Goal: Task Accomplishment & Management: Use online tool/utility

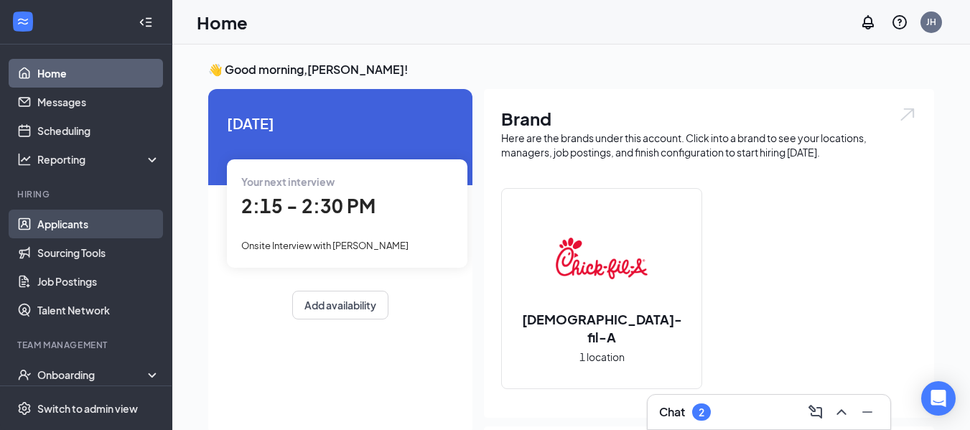
click at [93, 215] on link "Applicants" at bounding box center [98, 224] width 123 height 29
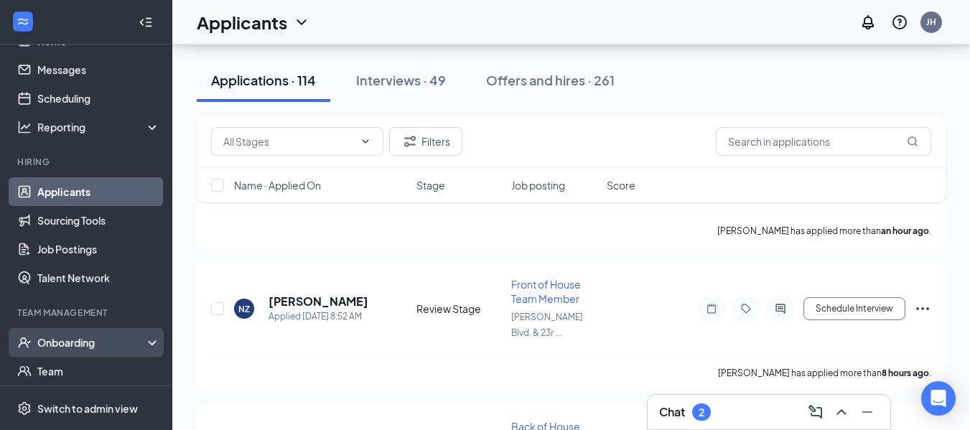
scroll to position [95, 0]
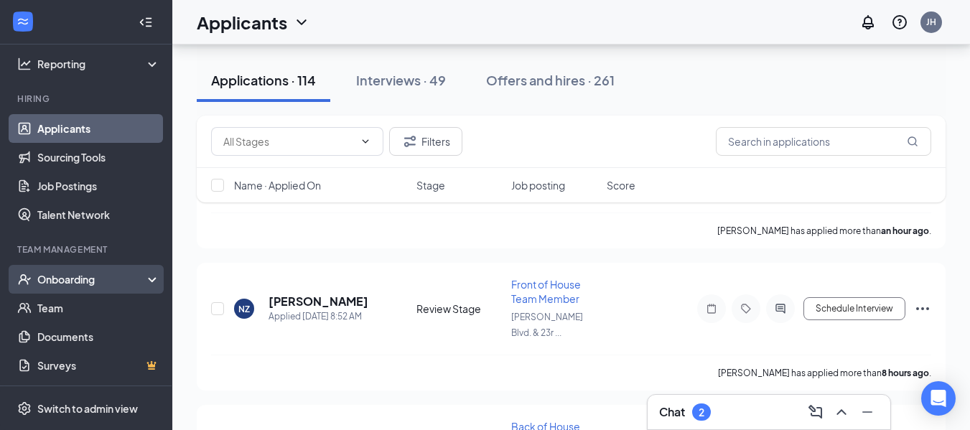
click at [53, 287] on div "Onboarding" at bounding box center [86, 279] width 172 height 29
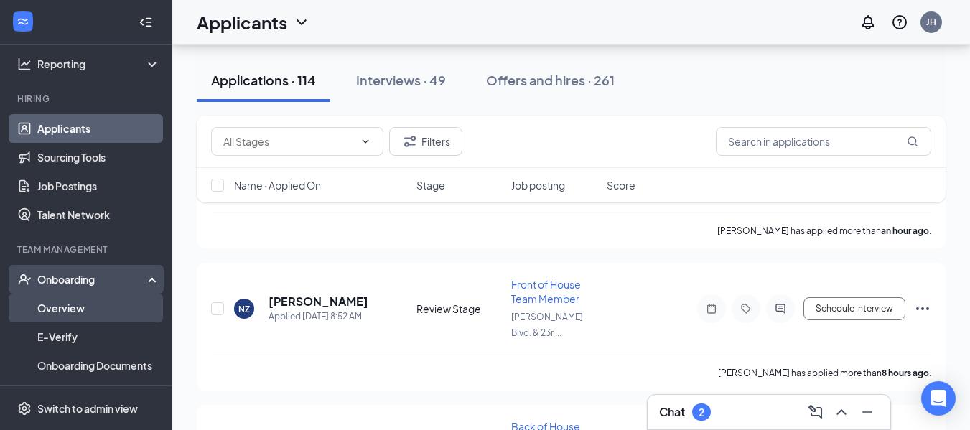
click at [80, 308] on link "Overview" at bounding box center [98, 308] width 123 height 29
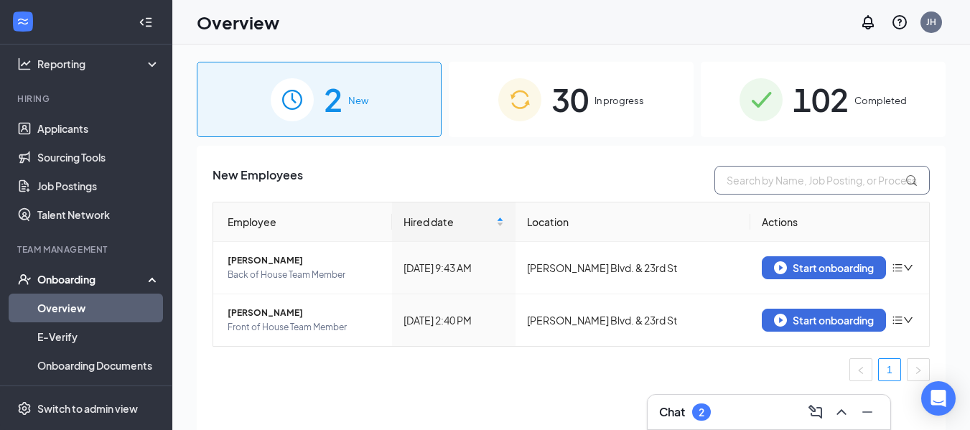
click at [761, 184] on input "text" at bounding box center [821, 180] width 215 height 29
type input "B"
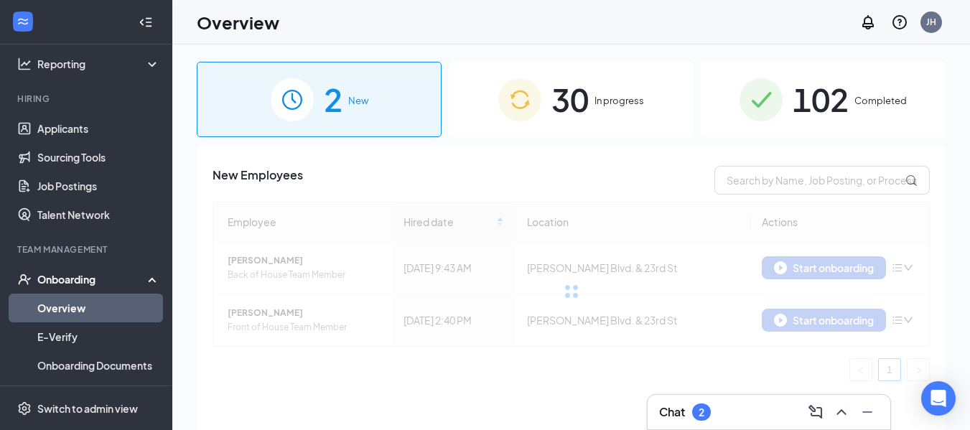
click at [635, 82] on div "30 In progress" at bounding box center [571, 99] width 245 height 75
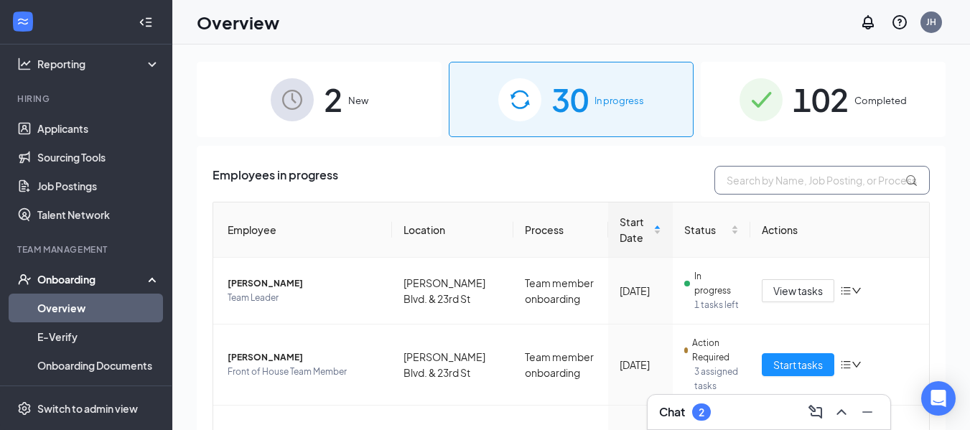
click at [746, 180] on input "text" at bounding box center [821, 180] width 215 height 29
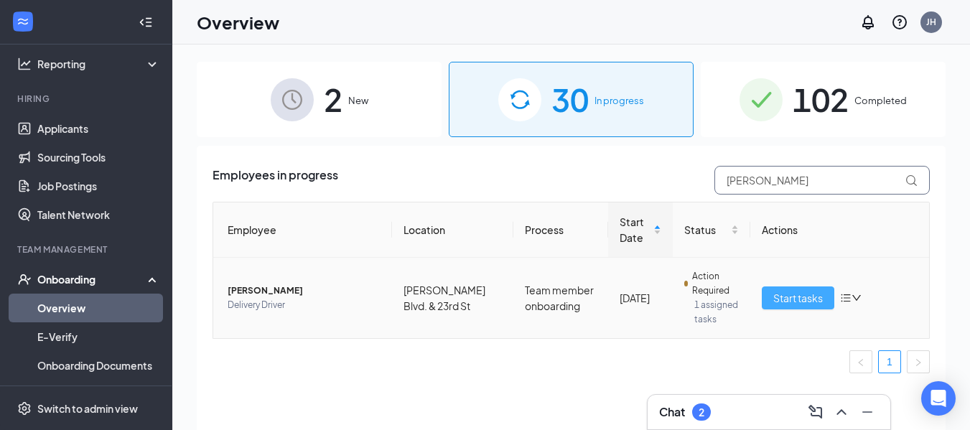
type input "[PERSON_NAME]"
click at [810, 301] on span "Start tasks" at bounding box center [798, 298] width 50 height 16
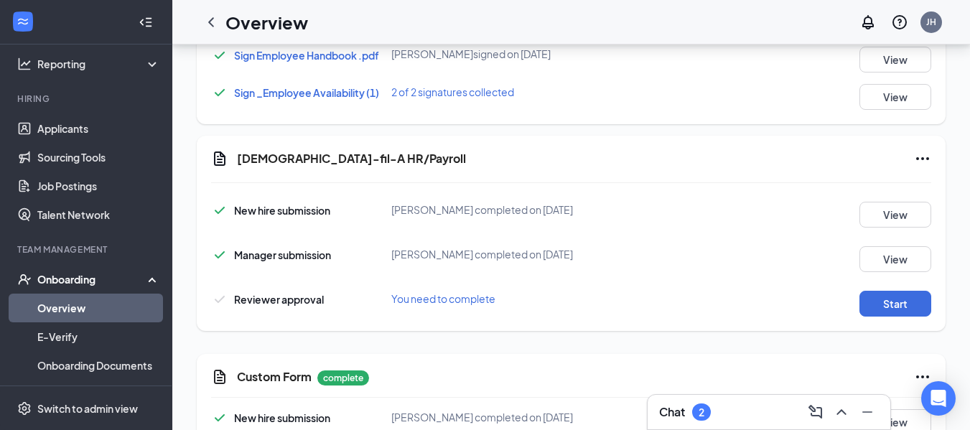
scroll to position [240, 0]
click at [882, 297] on button "Start" at bounding box center [895, 304] width 72 height 26
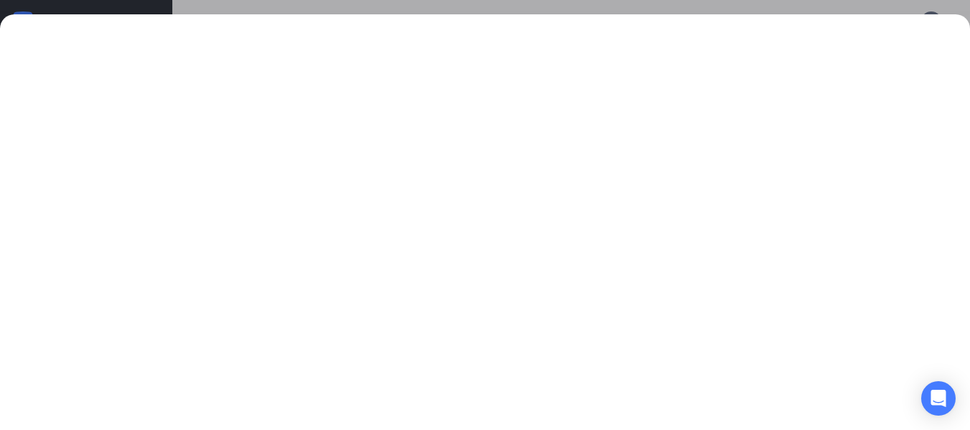
click at [640, 11] on div at bounding box center [485, 215] width 970 height 430
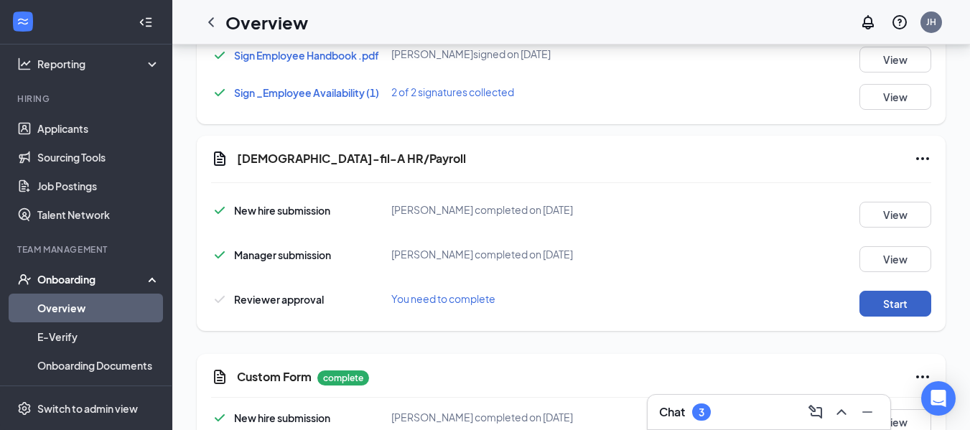
click at [859, 291] on button "Start" at bounding box center [895, 304] width 72 height 26
